Goal: Task Accomplishment & Management: Manage account settings

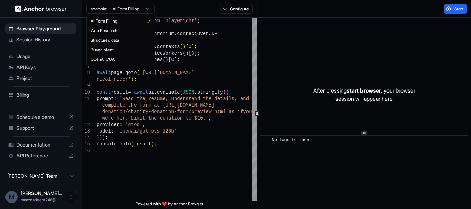
click at [137, 9] on html "Browser Playground Session History Usage API Keys Project Billing Schedule a de…" at bounding box center [235, 104] width 471 height 209
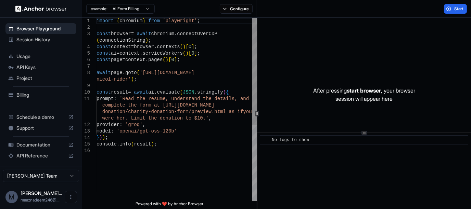
click at [139, 107] on html "Browser Playground Session History Usage API Keys Project Billing Schedule a de…" at bounding box center [235, 104] width 471 height 209
type textarea "**********"
click at [145, 104] on div "import { chromium } from 'playwright' ; const browser = await chromium . connec…" at bounding box center [177, 175] width 160 height 314
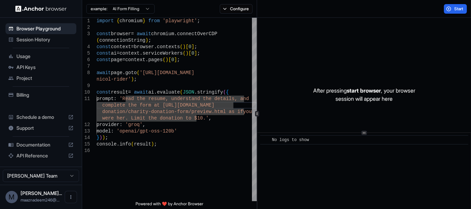
click at [44, 66] on span "API Keys" at bounding box center [44, 67] width 57 height 7
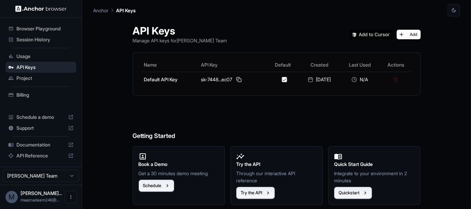
click at [27, 91] on div "Billing" at bounding box center [40, 95] width 71 height 11
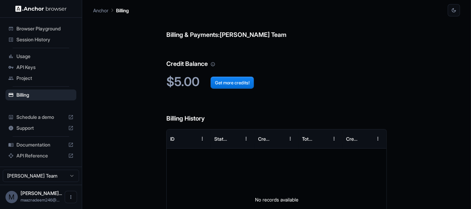
click at [43, 65] on span "API Keys" at bounding box center [44, 67] width 57 height 7
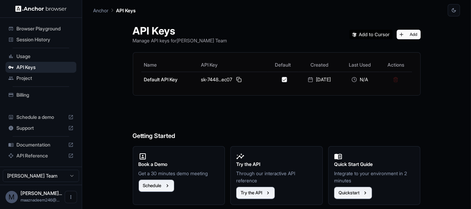
click at [40, 24] on div "Browser Playground" at bounding box center [40, 28] width 71 height 11
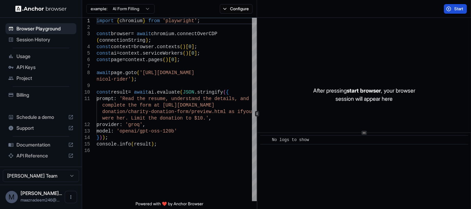
click at [456, 7] on span "Start" at bounding box center [459, 8] width 10 height 5
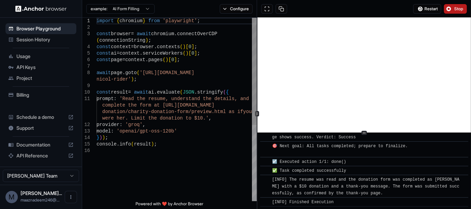
click at [193, 111] on div "import { chromium } from 'playwright' ; const browser = await chromium . connec…" at bounding box center [177, 175] width 160 height 314
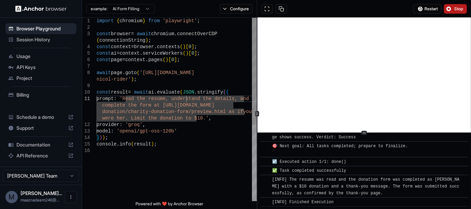
click at [185, 99] on div "import { chromium } from 'playwright' ; const browser = await chromium . connec…" at bounding box center [177, 175] width 160 height 314
click at [106, 11] on html "Browser Playground Session History Usage API Keys Project Billing Schedule a de…" at bounding box center [235, 104] width 471 height 209
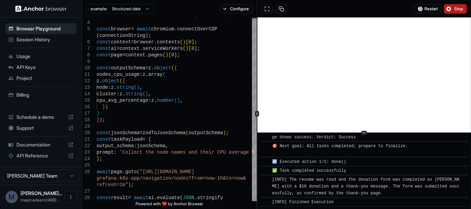
click at [26, 94] on span "Billing" at bounding box center [44, 95] width 57 height 7
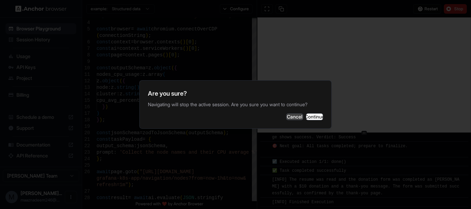
click at [286, 120] on button "Cancel" at bounding box center [294, 117] width 17 height 7
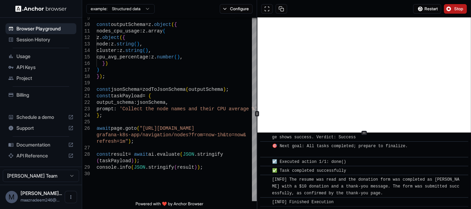
click at [136, 11] on html "Browser Playground Session History Usage API Keys Project Billing Schedule a de…" at bounding box center [235, 104] width 471 height 209
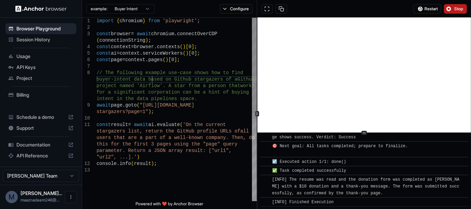
click at [153, 80] on div "buyer-intent data based on Github stargazers of a Github project named 'Airflow…" at bounding box center [177, 184] width 160 height 333
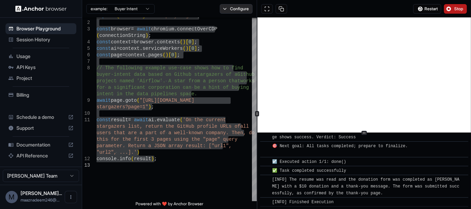
click at [221, 11] on button "Configure" at bounding box center [236, 9] width 33 height 10
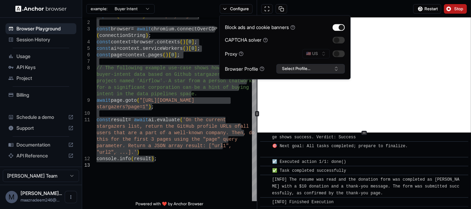
click at [298, 72] on button "Select Profile..." at bounding box center [310, 69] width 68 height 10
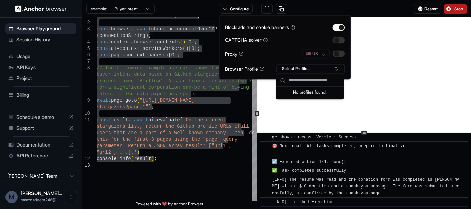
click at [194, 9] on div "example: Buyer Intent Configure" at bounding box center [169, 9] width 175 height 18
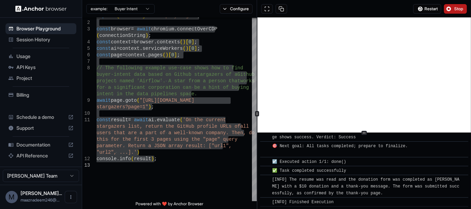
click at [149, 8] on html "Browser Playground Session History Usage API Keys Project Billing Schedule a de…" at bounding box center [235, 104] width 471 height 209
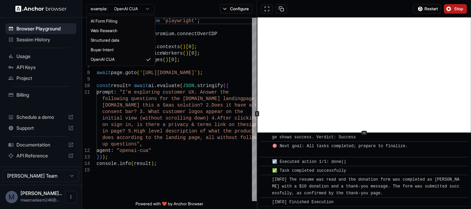
click at [136, 7] on html "Browser Playground Session History Usage API Keys Project Billing Schedule a de…" at bounding box center [235, 104] width 471 height 209
type textarea "**********"
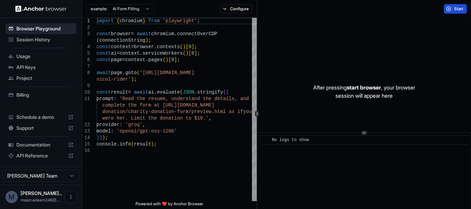
click at [21, 68] on span "API Keys" at bounding box center [44, 67] width 57 height 7
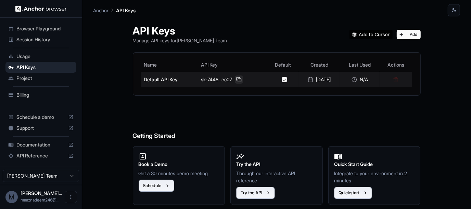
click at [236, 79] on button at bounding box center [239, 80] width 8 height 8
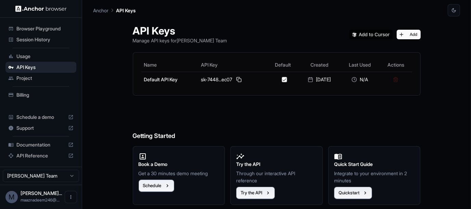
click at [42, 30] on span "Browser Playground" at bounding box center [44, 28] width 57 height 7
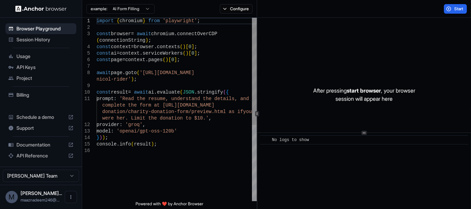
click at [166, 59] on div "import { chromium } from 'playwright' ; const browser = await chromium . connec…" at bounding box center [177, 175] width 160 height 314
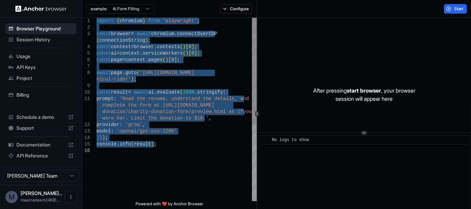
type textarea "**********"
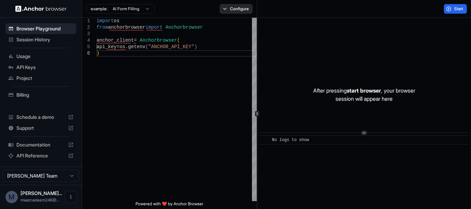
click at [233, 11] on button "Configure" at bounding box center [236, 9] width 33 height 10
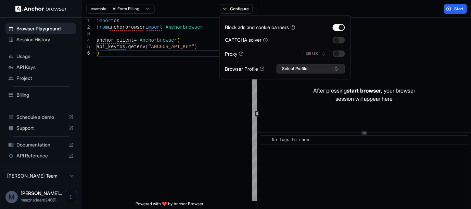
click at [292, 68] on button "Select Profile..." at bounding box center [310, 69] width 68 height 10
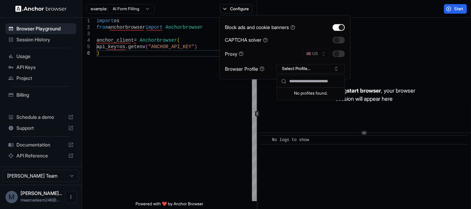
click at [64, 171] on html "**********" at bounding box center [235, 104] width 471 height 209
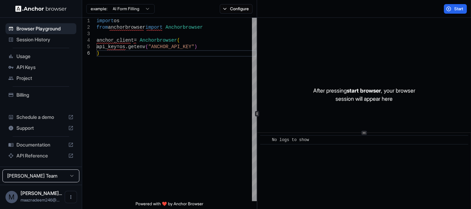
click at [64, 171] on html "**********" at bounding box center [235, 104] width 471 height 209
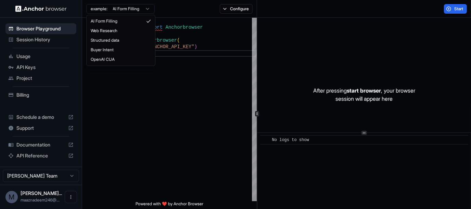
click at [120, 5] on html "**********" at bounding box center [235, 104] width 471 height 209
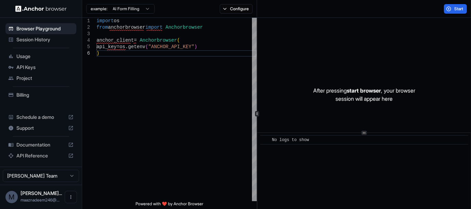
click at [48, 36] on span "Session History" at bounding box center [44, 39] width 57 height 7
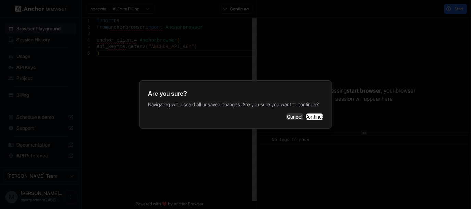
click at [299, 113] on div "Are you sure? Navigating will discard all unsaved changes. Are you sure you wan…" at bounding box center [235, 104] width 192 height 49
click at [306, 120] on button "Continue" at bounding box center [314, 117] width 17 height 7
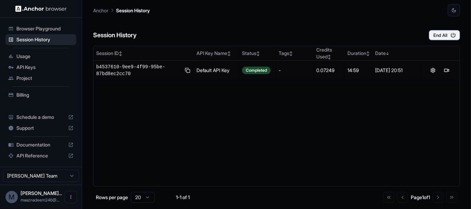
click at [36, 91] on div "Billing" at bounding box center [40, 95] width 71 height 11
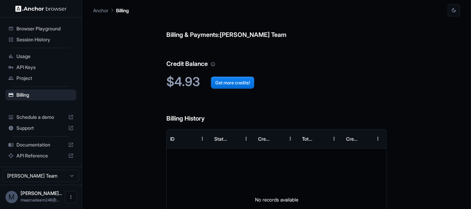
click at [31, 38] on span "Session History" at bounding box center [44, 39] width 57 height 7
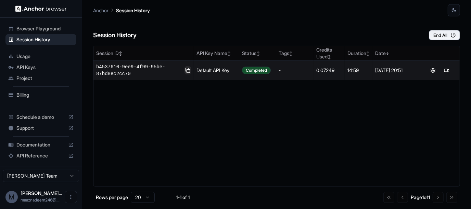
click at [189, 72] on button at bounding box center [187, 70] width 7 height 8
click at [444, 72] on button at bounding box center [447, 70] width 8 height 8
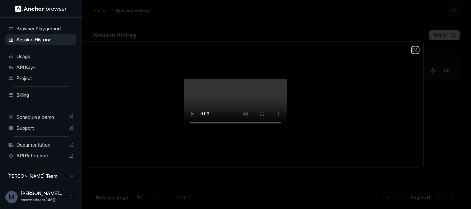
click at [418, 47] on icon "button" at bounding box center [414, 49] width 5 height 5
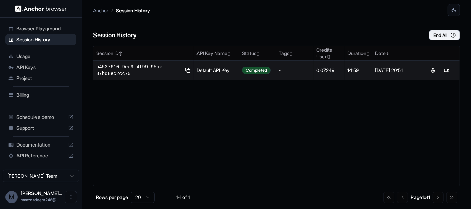
click at [26, 59] on span "Usage" at bounding box center [44, 56] width 57 height 7
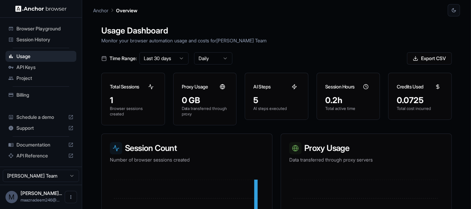
click at [40, 41] on span "Session History" at bounding box center [44, 39] width 57 height 7
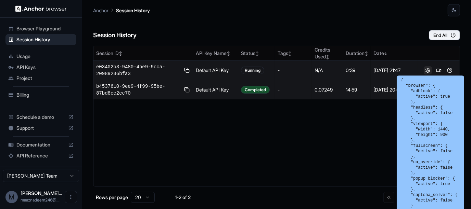
click at [424, 72] on button at bounding box center [428, 70] width 8 height 8
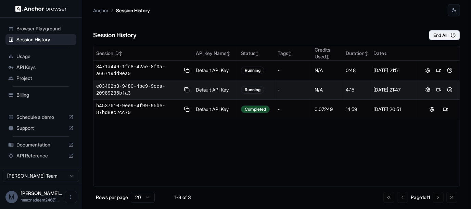
click at [184, 144] on div "Session ID ↕ API Key Name ↕ Status ↕ Tags ↕ Credits Used ↕ Duration ↕ Date ↓ 84…" at bounding box center [276, 116] width 367 height 141
click at [180, 90] on span "e03402b3-9480-4be9-9cca-20989236bfa3" at bounding box center [138, 90] width 85 height 14
click at [186, 90] on button at bounding box center [186, 90] width 7 height 8
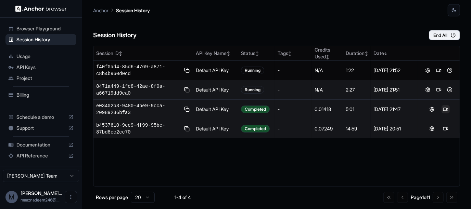
click at [444, 112] on button at bounding box center [446, 109] width 8 height 8
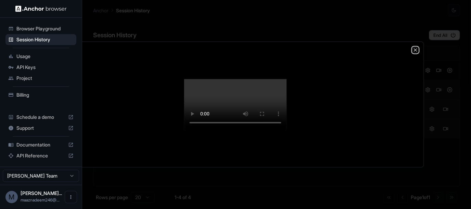
click at [414, 50] on icon "button" at bounding box center [414, 49] width 5 height 5
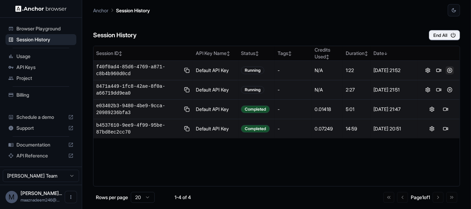
click at [447, 70] on button at bounding box center [450, 70] width 8 height 8
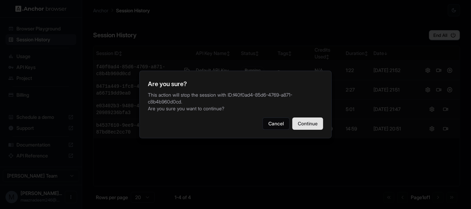
click at [309, 124] on button "Continue" at bounding box center [307, 124] width 31 height 12
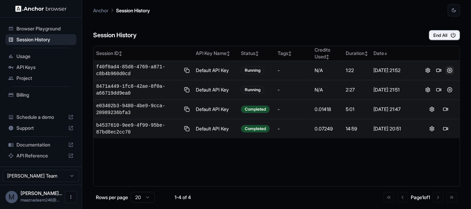
click at [448, 69] on button at bounding box center [450, 70] width 8 height 8
click at [449, 92] on button at bounding box center [450, 90] width 8 height 8
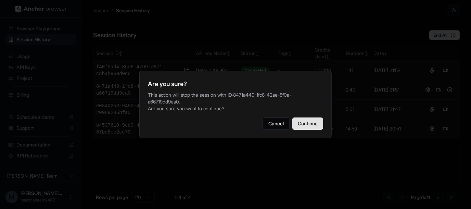
click at [307, 125] on button "Continue" at bounding box center [307, 124] width 31 height 12
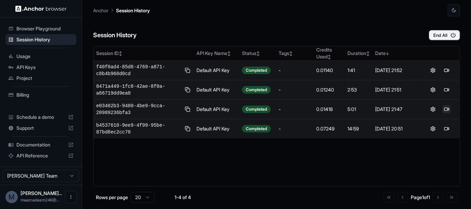
click at [446, 111] on button at bounding box center [447, 109] width 8 height 8
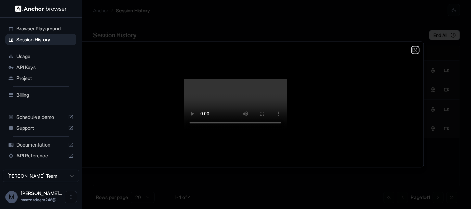
click at [415, 47] on icon "button" at bounding box center [414, 49] width 5 height 5
